Goal: Information Seeking & Learning: Learn about a topic

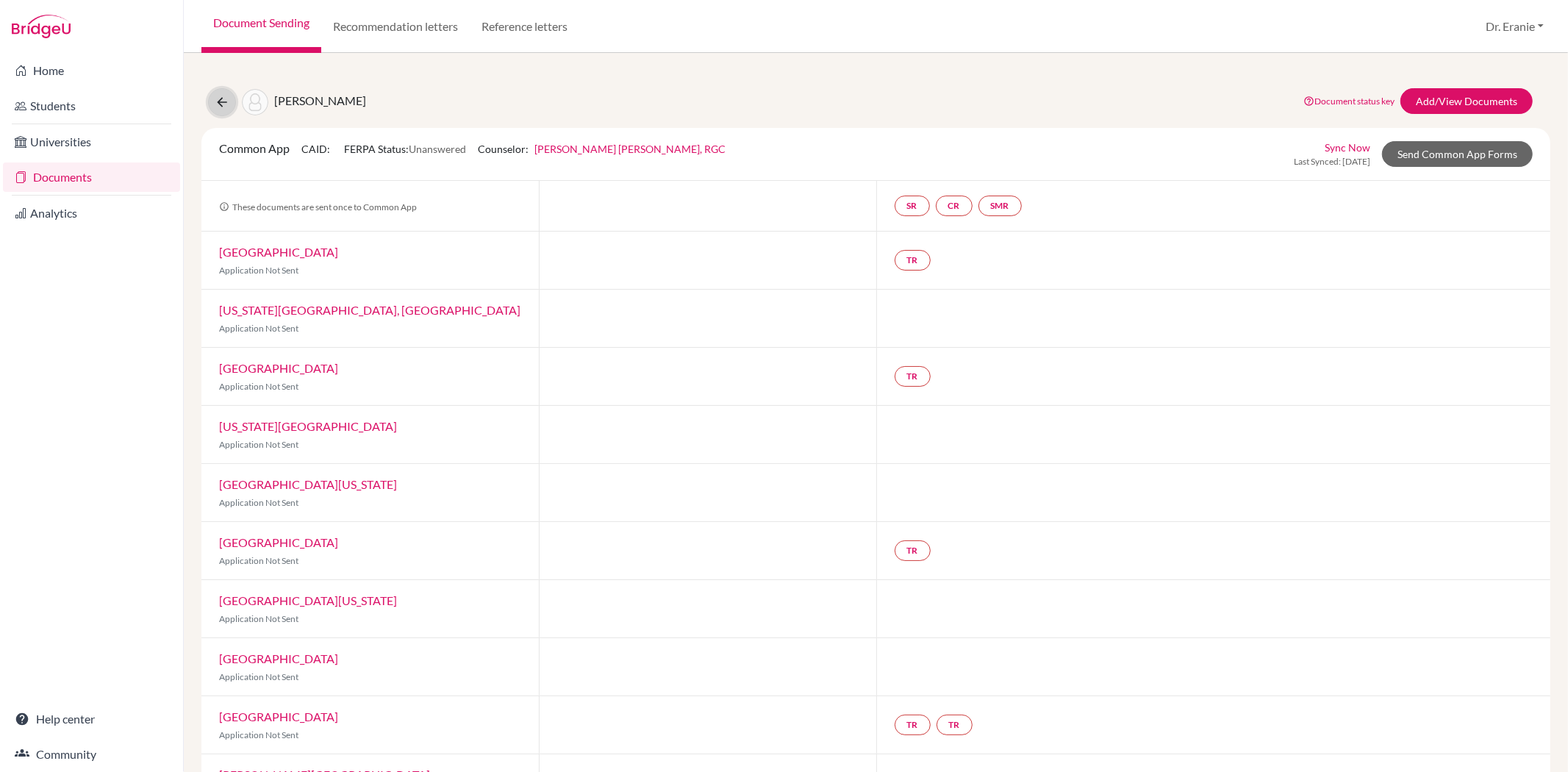
click at [217, 104] on icon at bounding box center [222, 102] width 14 height 14
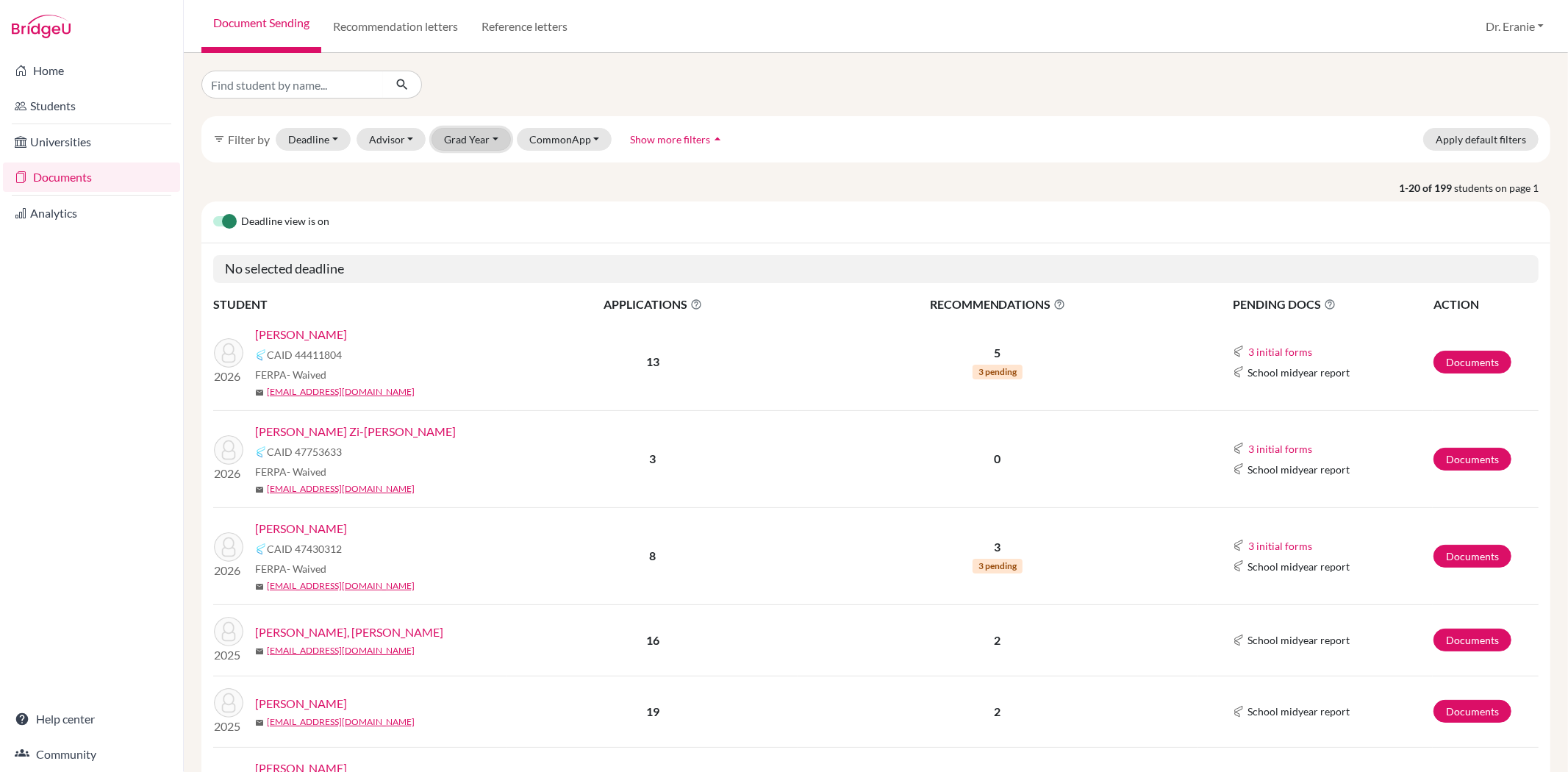
click at [478, 142] on button "Grad Year" at bounding box center [471, 139] width 79 height 23
click at [467, 197] on span "2026" at bounding box center [463, 194] width 26 height 18
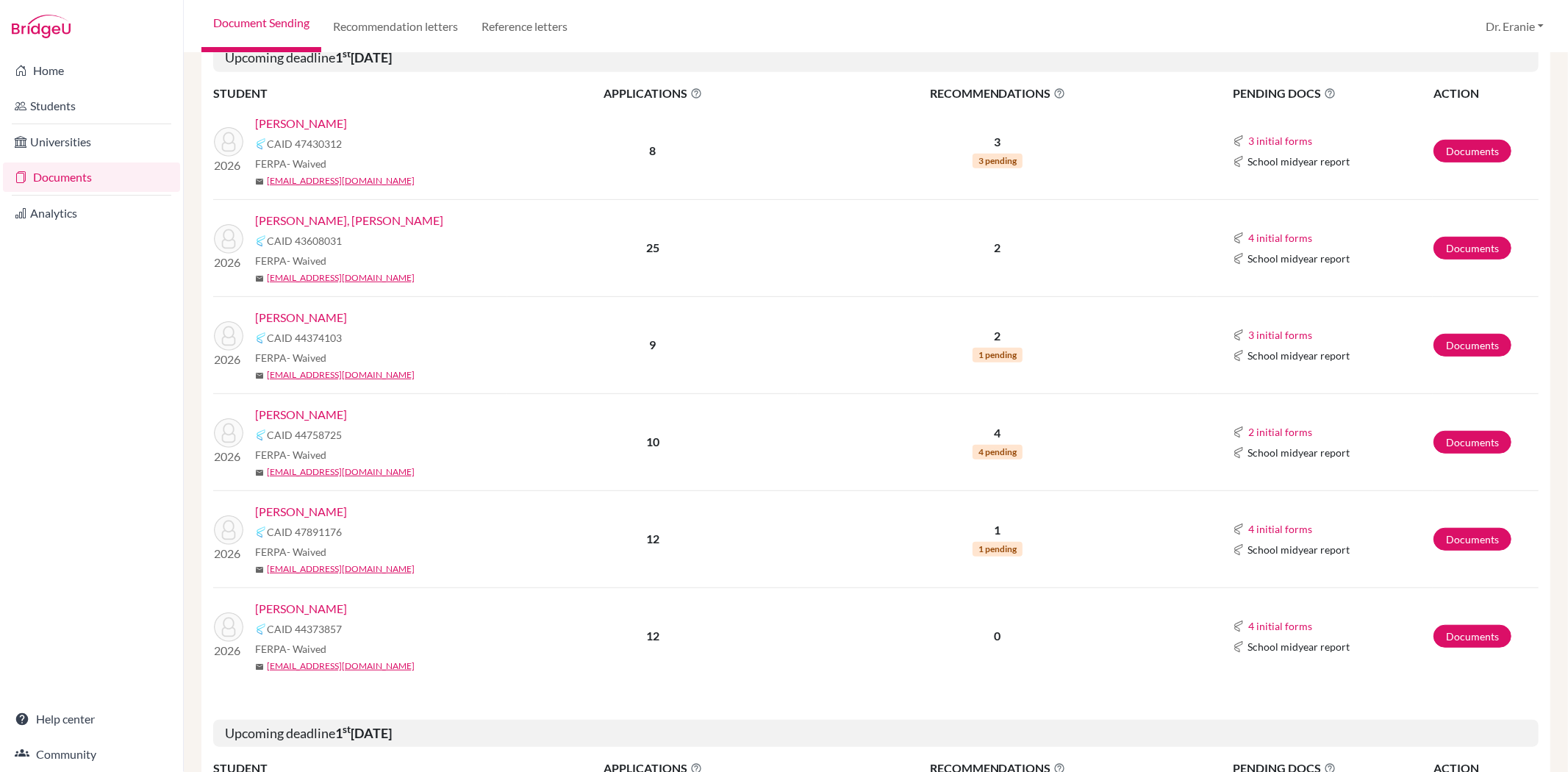
scroll to position [653, 0]
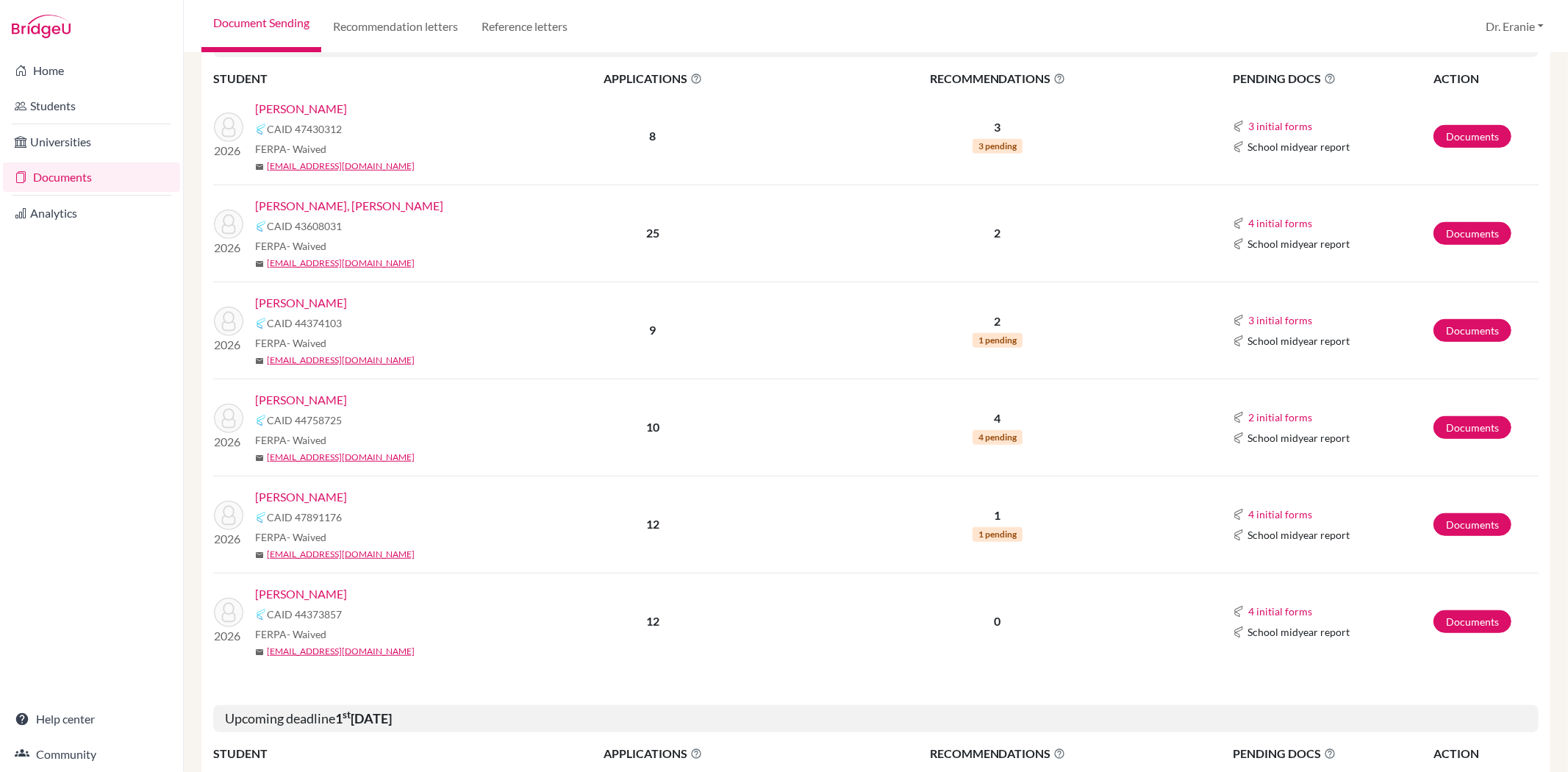
click at [339, 395] on link "[PERSON_NAME]" at bounding box center [301, 400] width 92 height 18
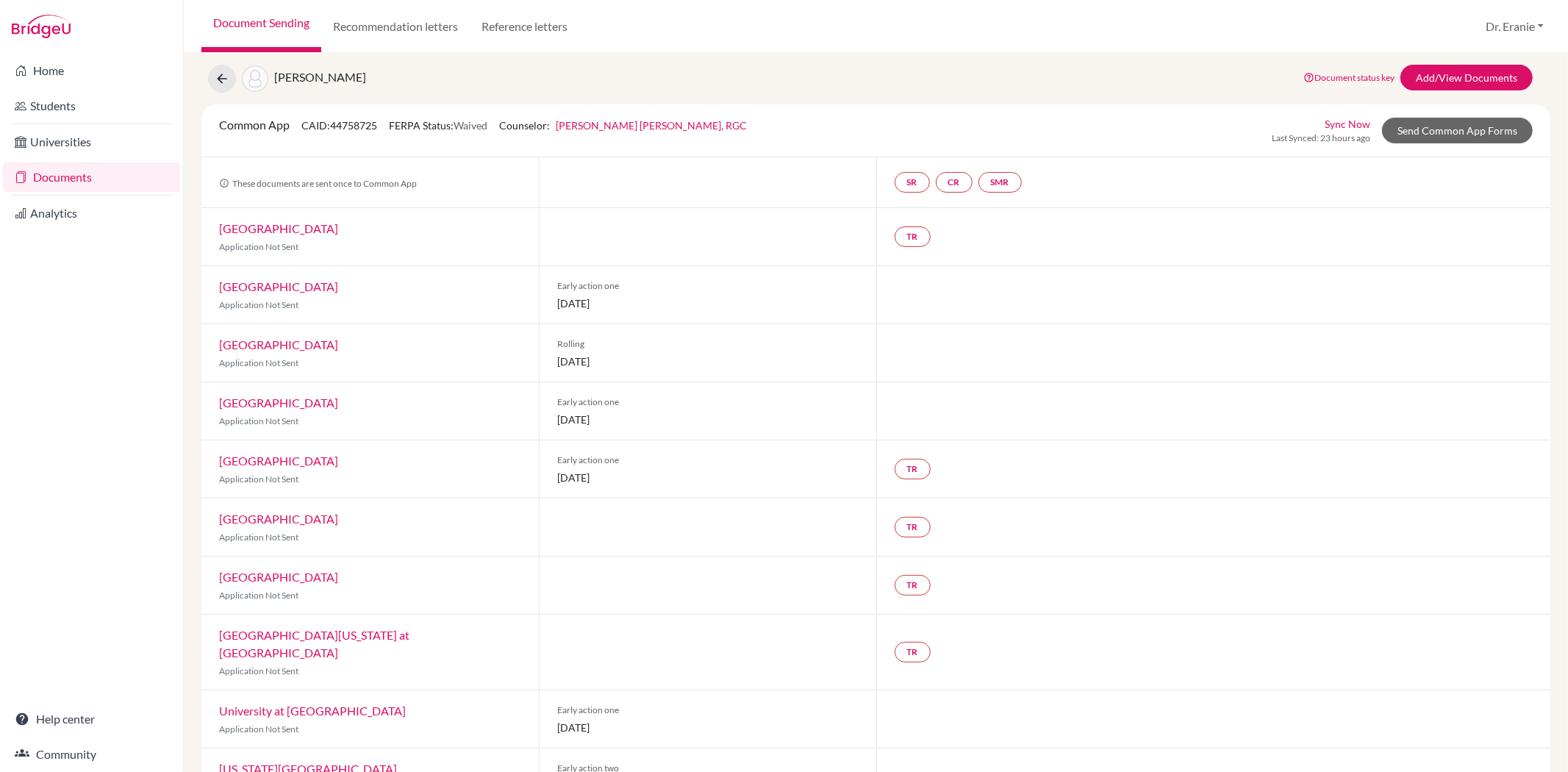
scroll to position [74, 0]
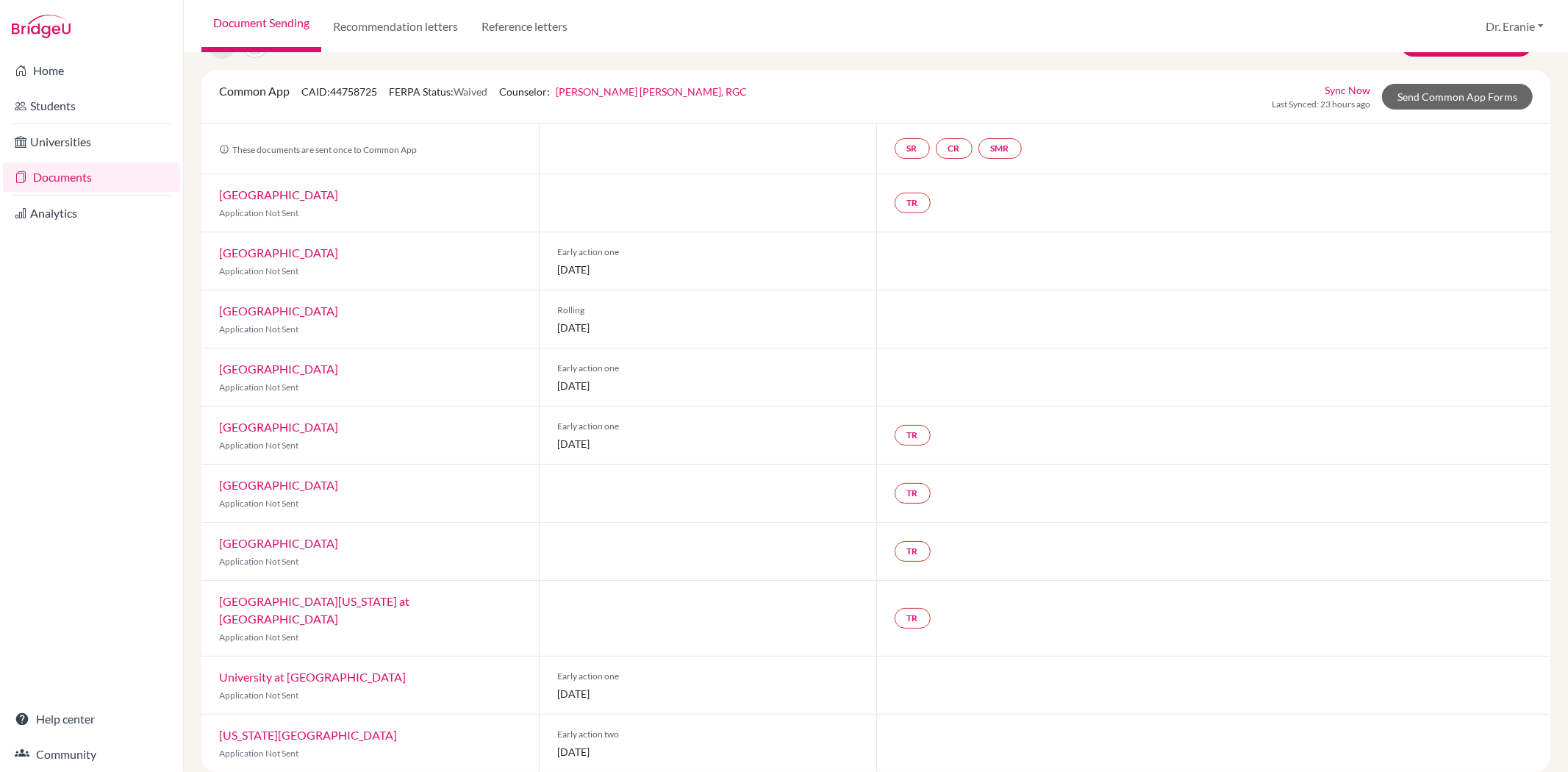
click at [262, 245] on link "[GEOGRAPHIC_DATA]" at bounding box center [279, 252] width 119 height 14
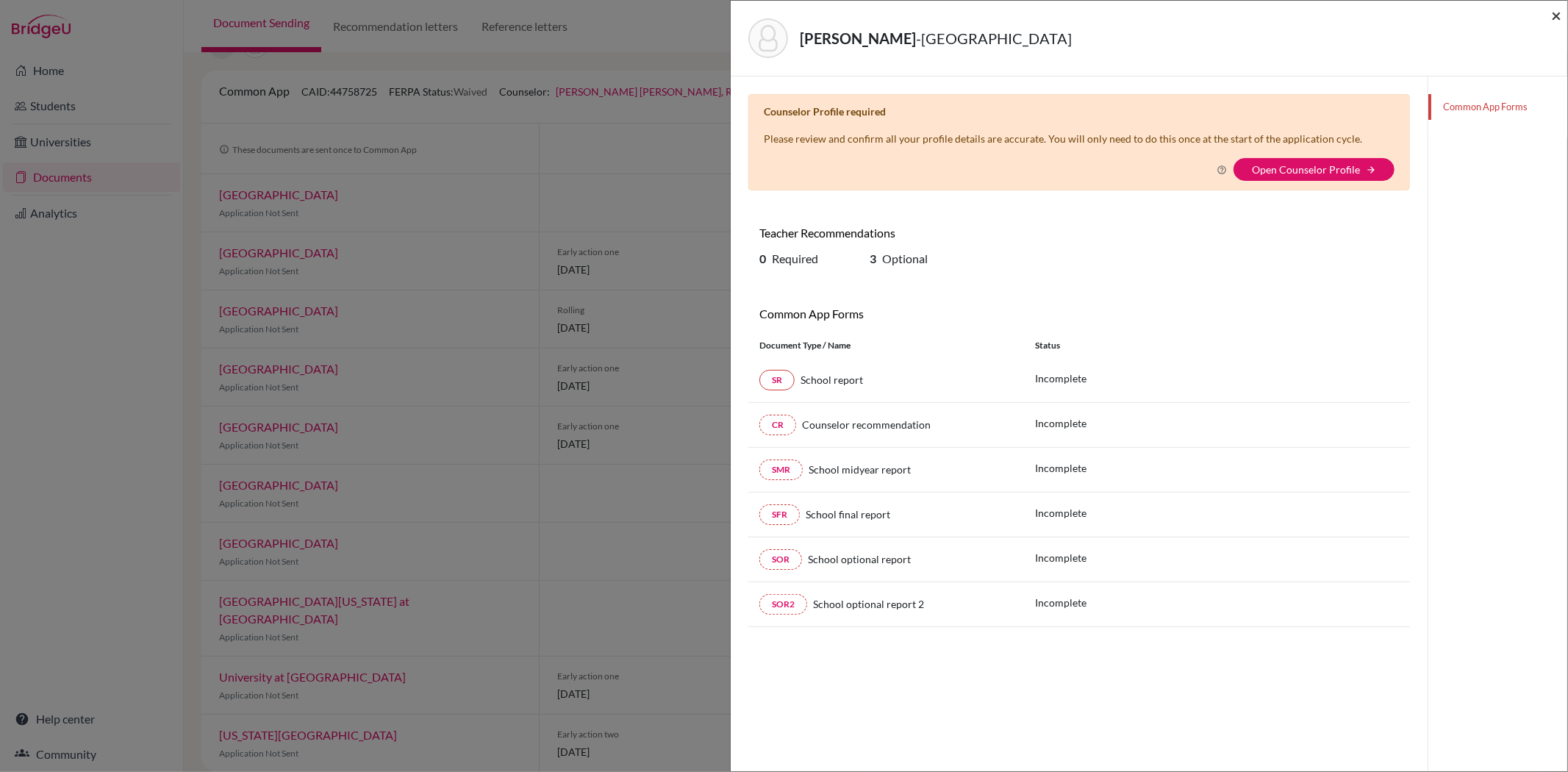
click at [1556, 15] on span "×" at bounding box center [1556, 15] width 10 height 22
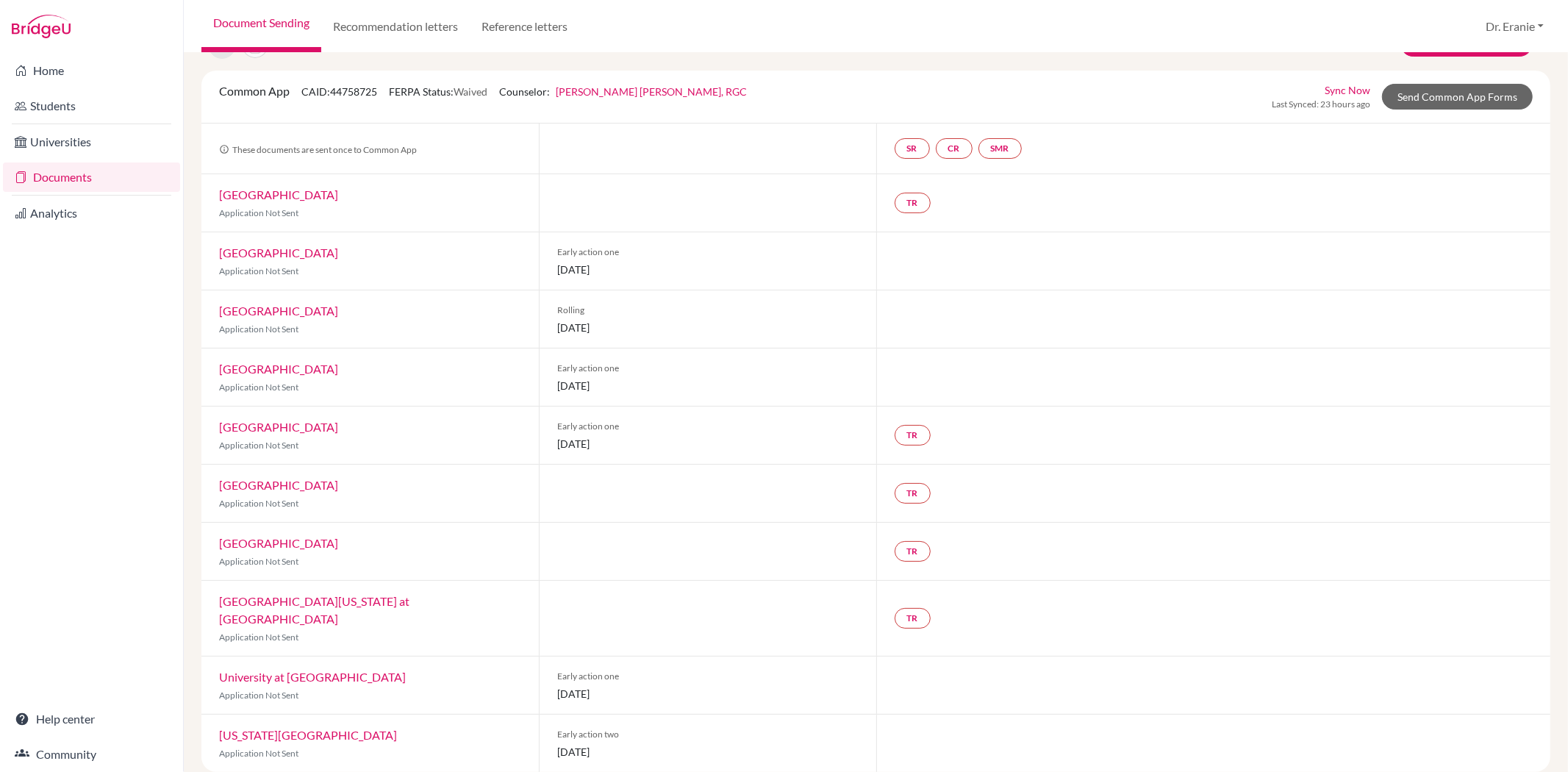
click at [284, 312] on link "[GEOGRAPHIC_DATA]" at bounding box center [279, 310] width 119 height 14
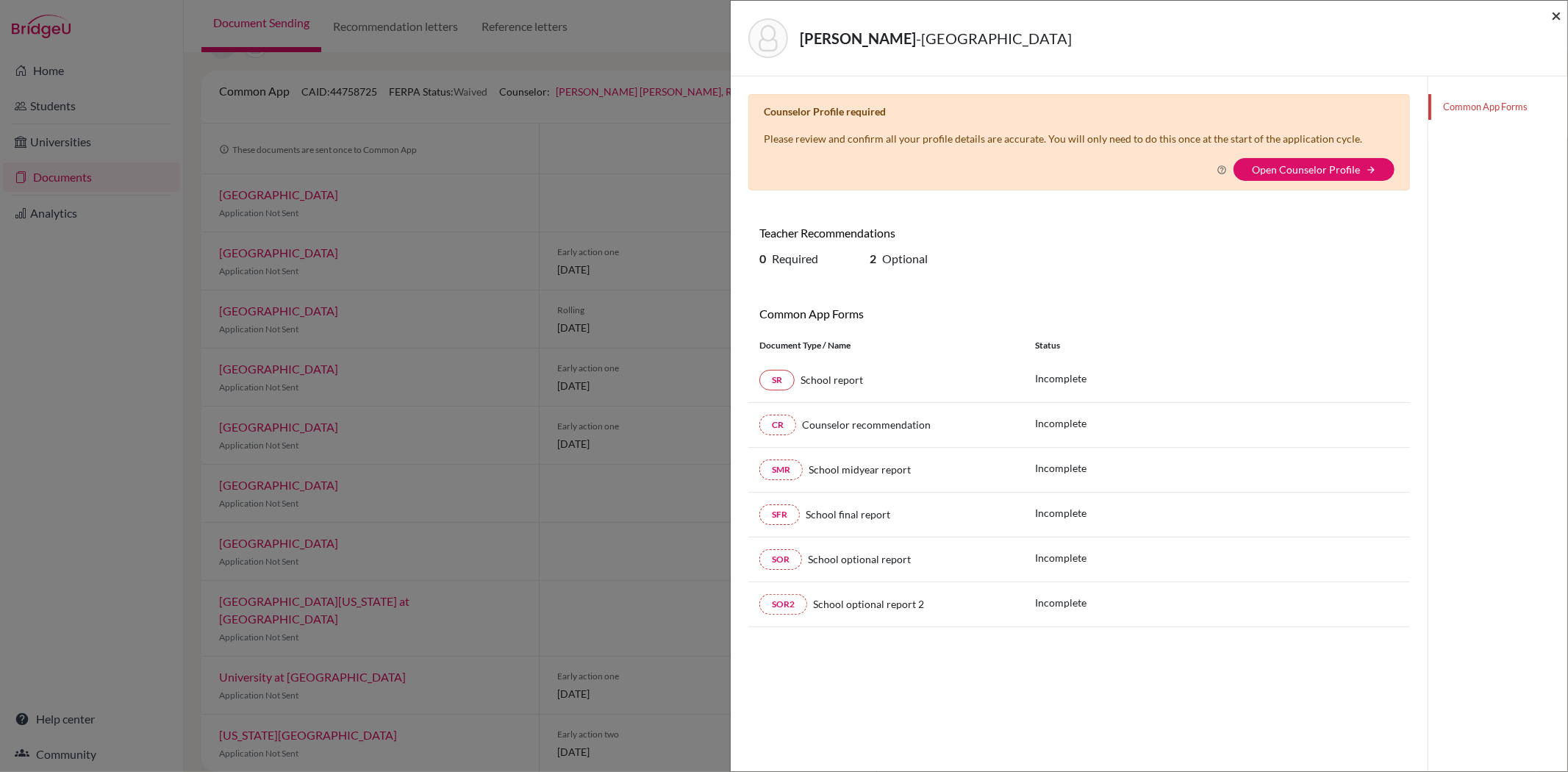
click at [1559, 13] on span "×" at bounding box center [1556, 15] width 10 height 22
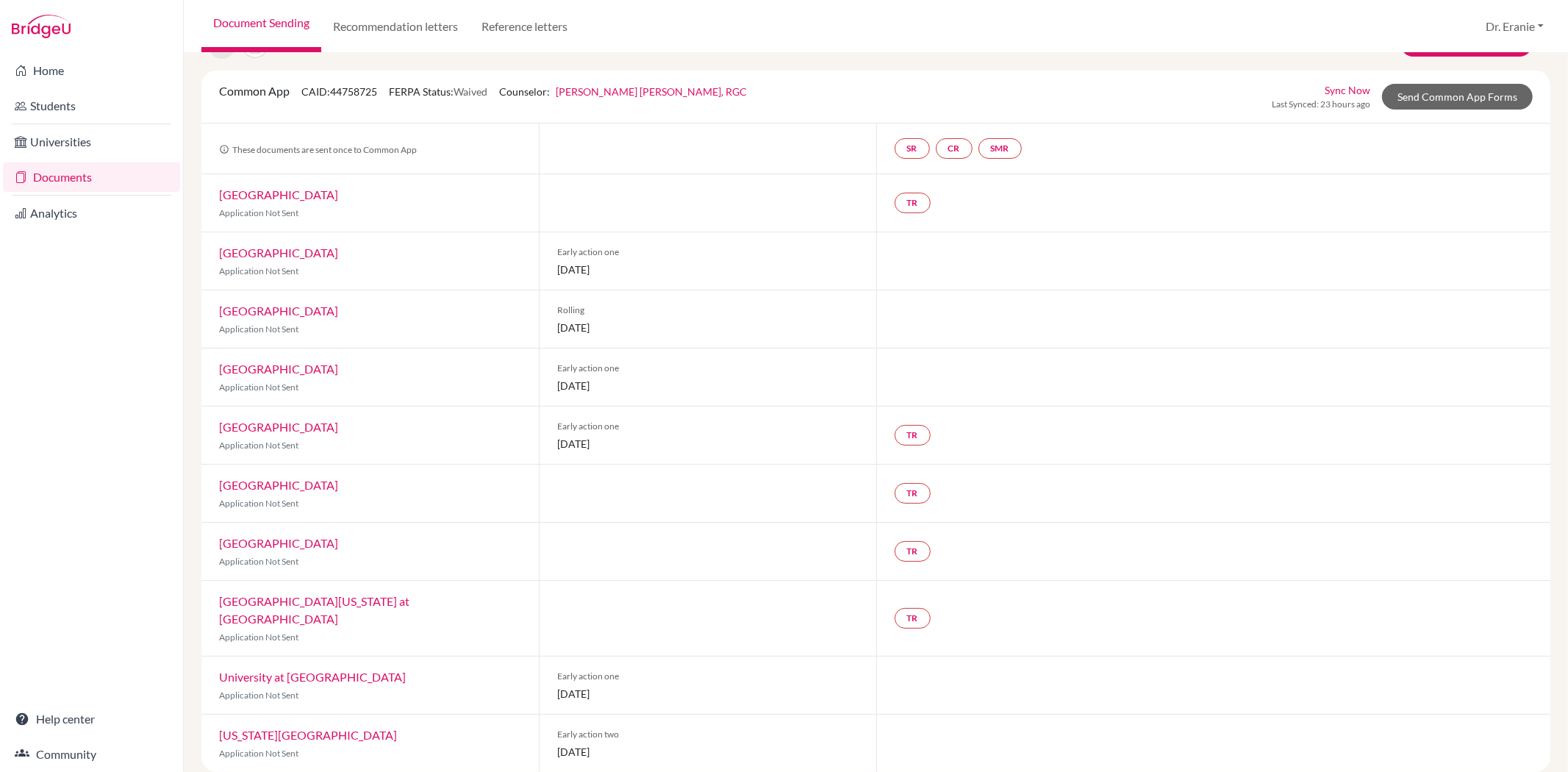
click at [281, 371] on link "[GEOGRAPHIC_DATA]" at bounding box center [279, 368] width 119 height 14
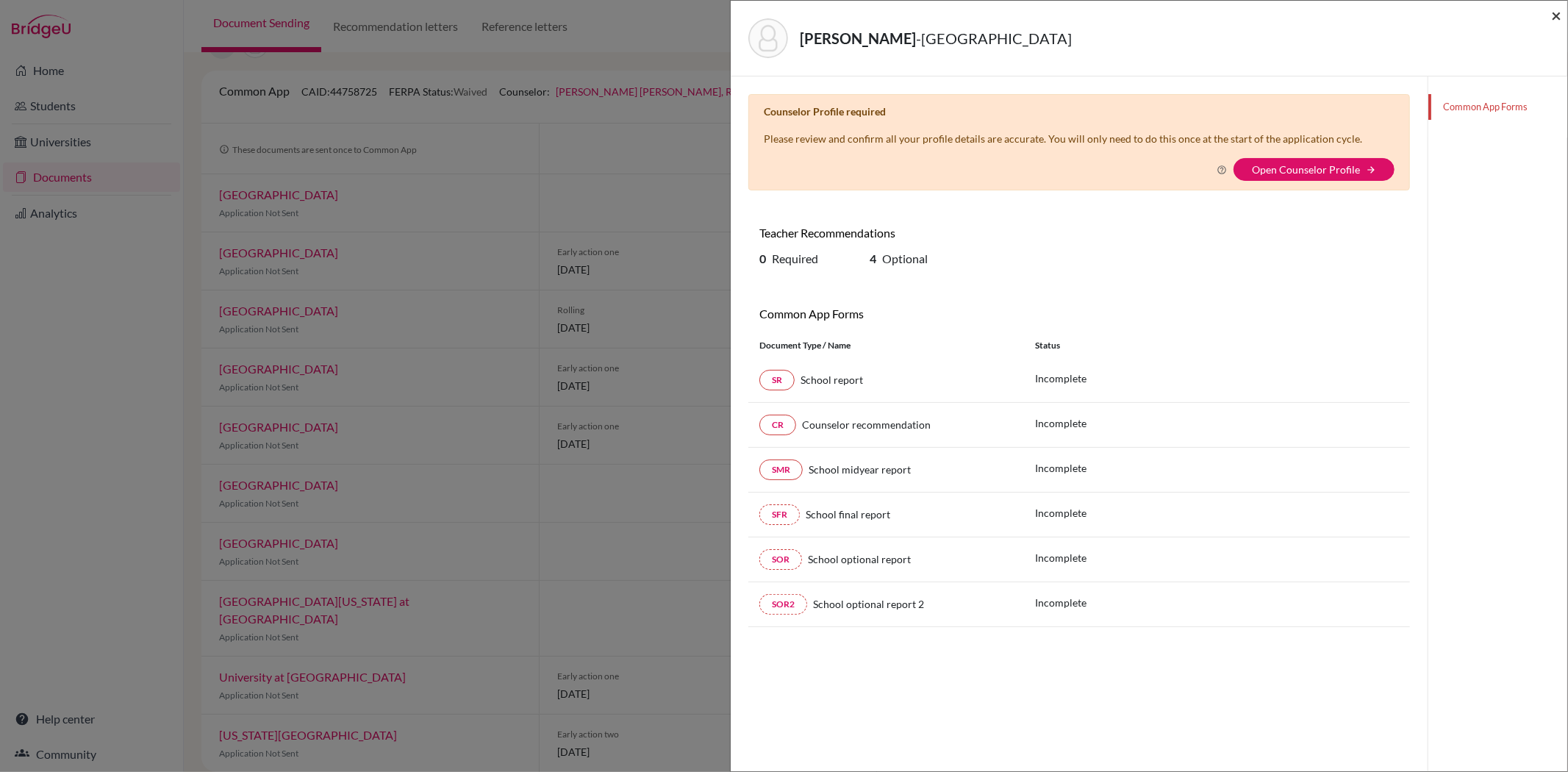
click at [1556, 14] on span "×" at bounding box center [1556, 15] width 10 height 22
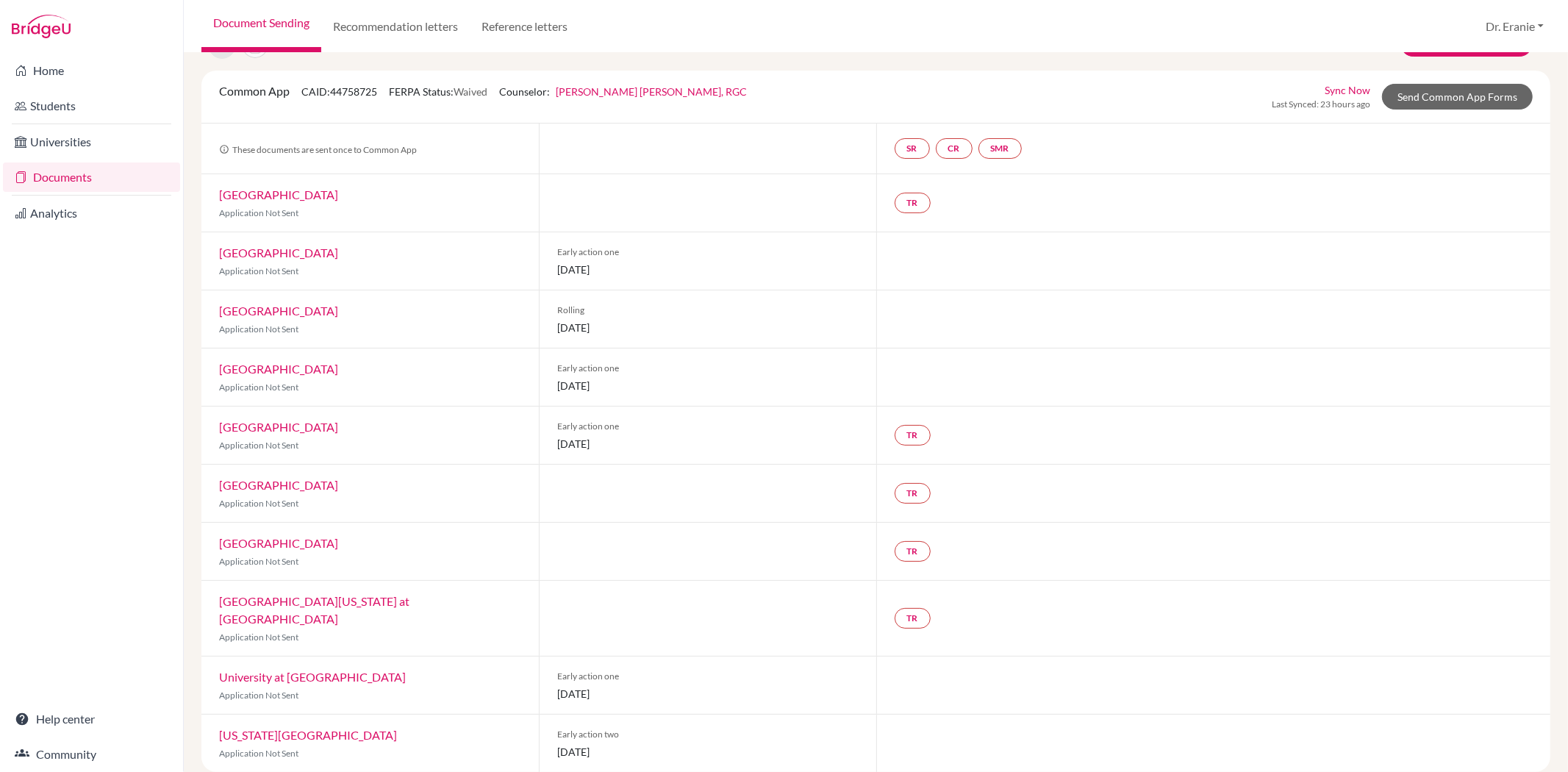
click at [292, 429] on link "[GEOGRAPHIC_DATA]" at bounding box center [279, 426] width 119 height 14
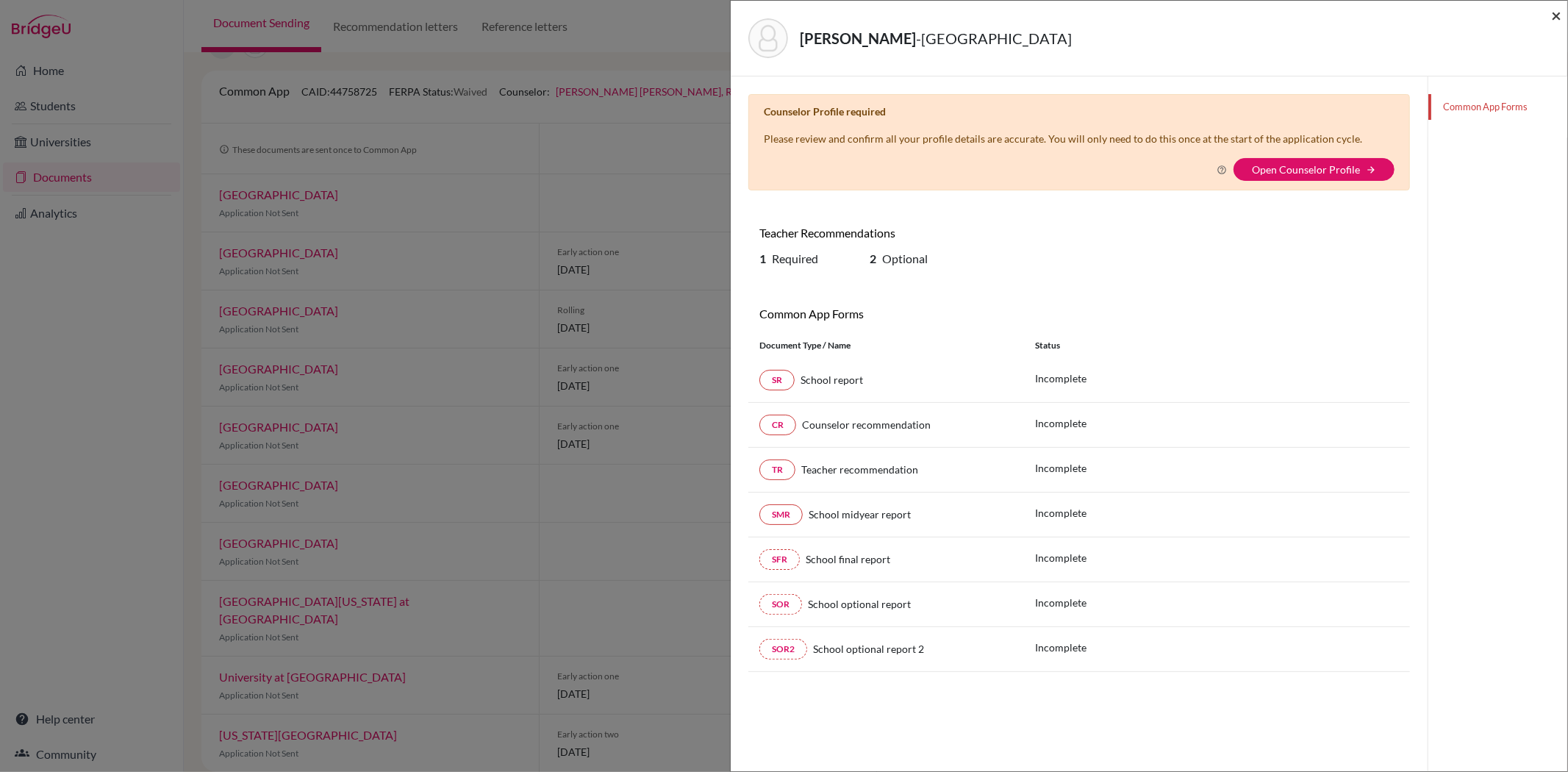
click at [1556, 14] on span "×" at bounding box center [1556, 15] width 10 height 22
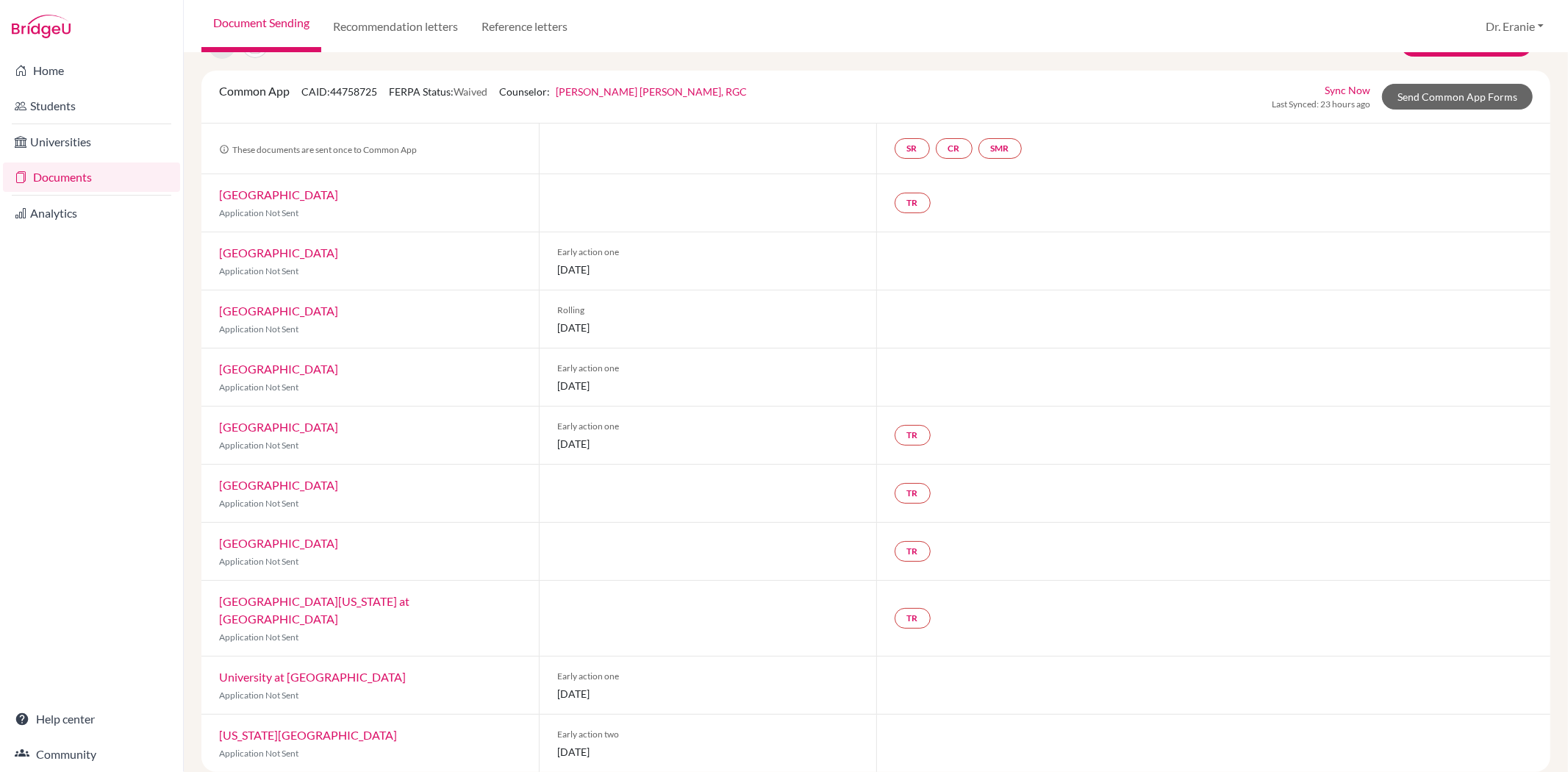
click at [263, 487] on link "[GEOGRAPHIC_DATA]" at bounding box center [279, 484] width 119 height 14
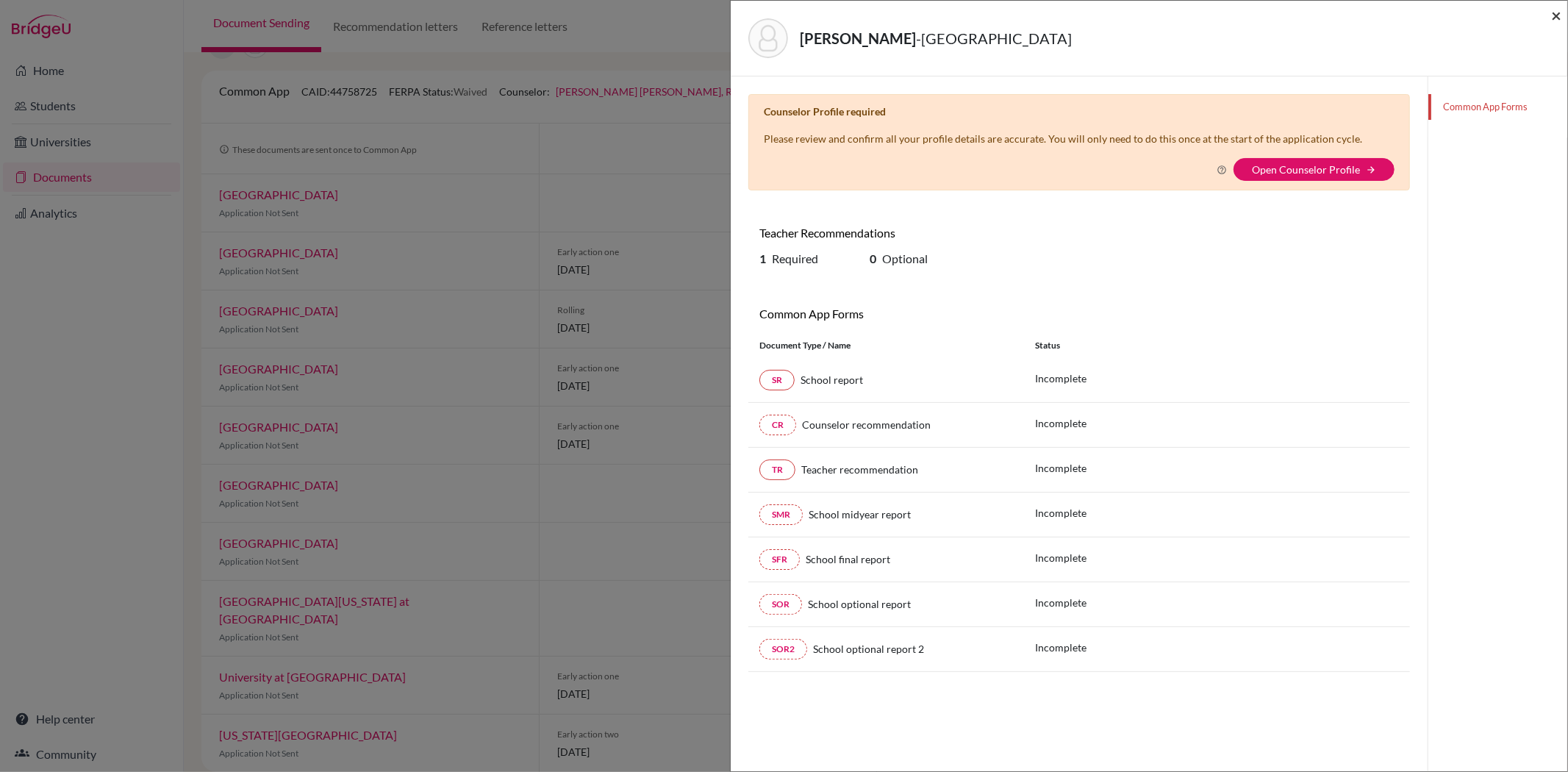
click at [1553, 19] on span "×" at bounding box center [1556, 15] width 10 height 22
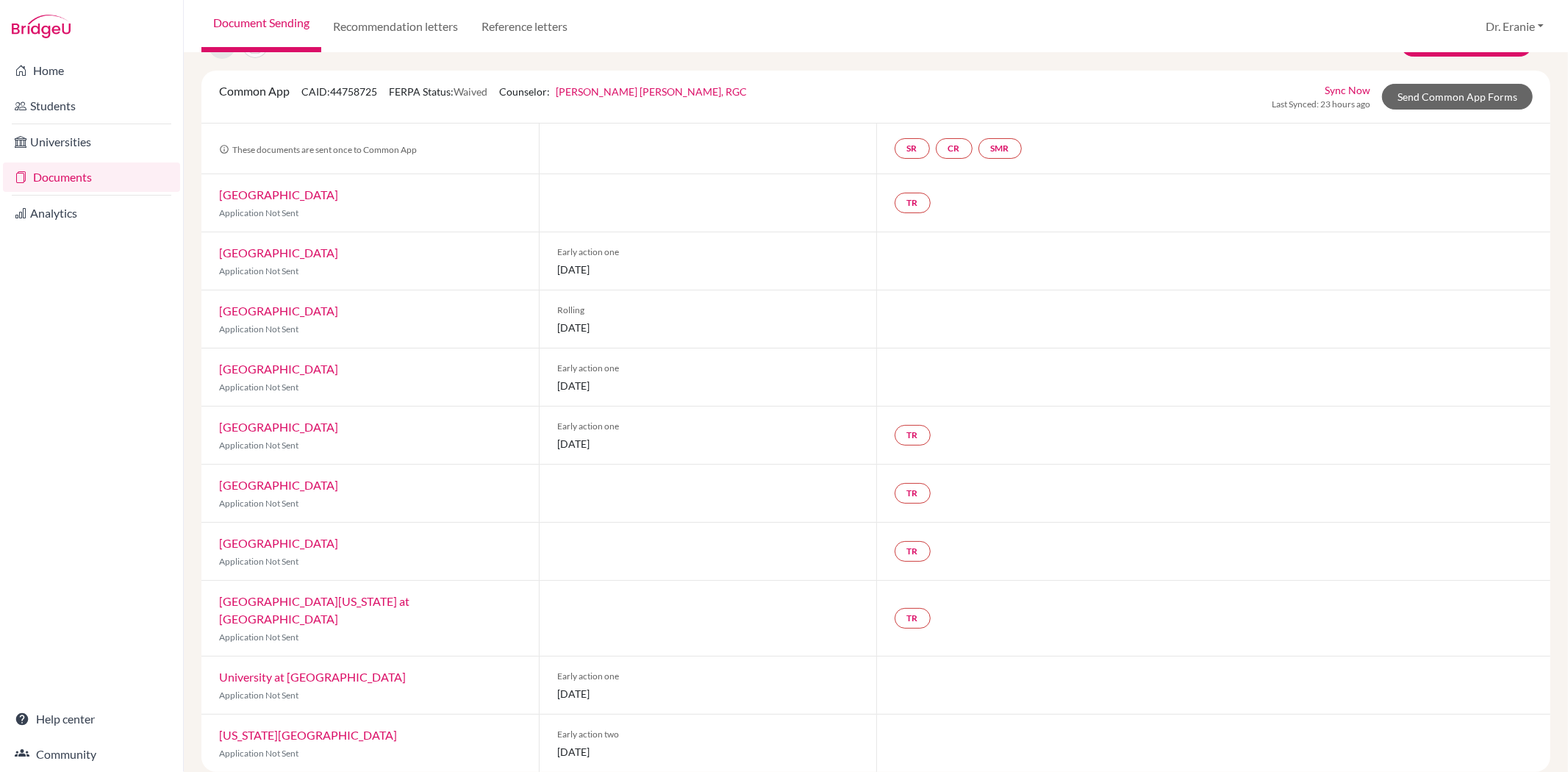
click at [246, 546] on link "[GEOGRAPHIC_DATA]" at bounding box center [279, 542] width 119 height 14
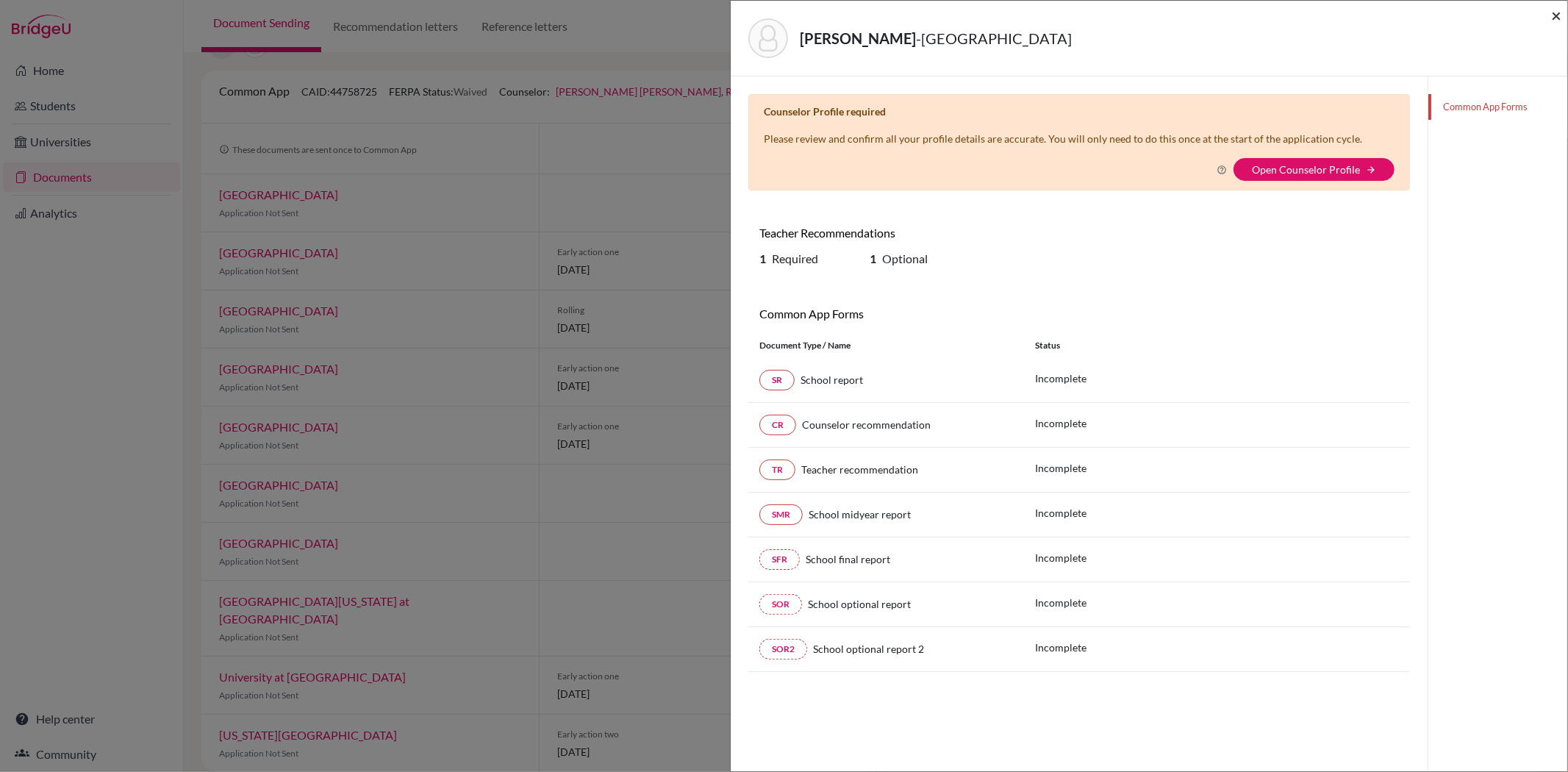
click at [1556, 11] on span "×" at bounding box center [1556, 15] width 10 height 22
